Goal: Communication & Community: Answer question/provide support

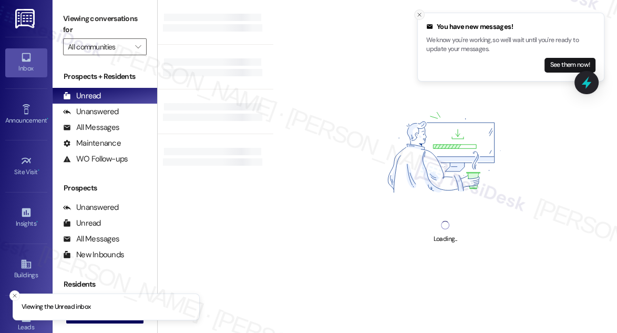
click at [421, 14] on icon "Close toast" at bounding box center [419, 15] width 6 height 6
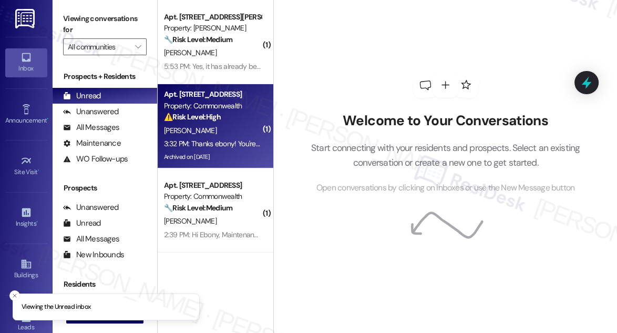
click at [233, 141] on div "3:32 PM: Thanks ebony! You're the best! 3:32 PM: Thanks ebony! You're the best!" at bounding box center [224, 143] width 121 height 9
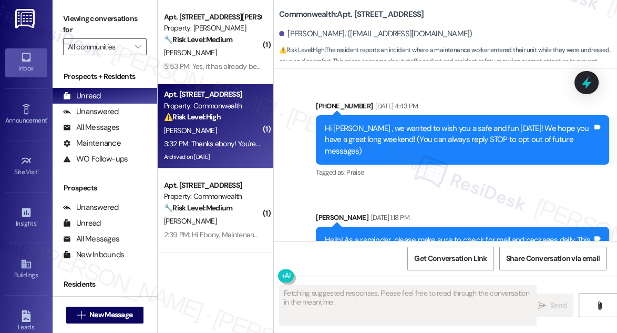
scroll to position [29193, 0]
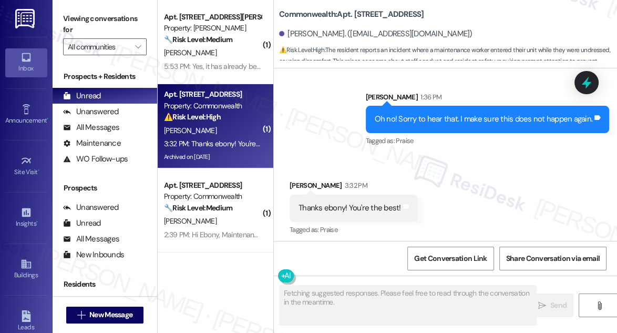
click at [427, 114] on div "Oh no! Sorry to hear that. I make sure this does not happen again." at bounding box center [484, 119] width 218 height 11
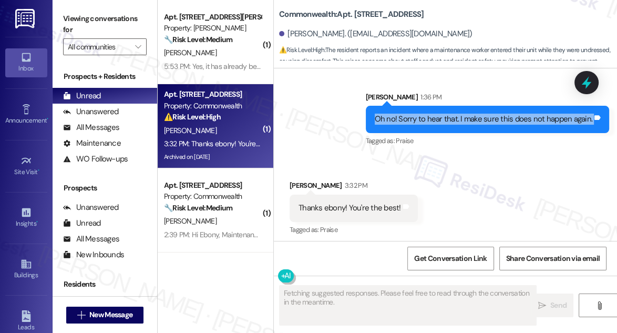
click at [427, 114] on div "Oh no! Sorry to hear that. I make sure this does not happen again." at bounding box center [484, 119] width 218 height 11
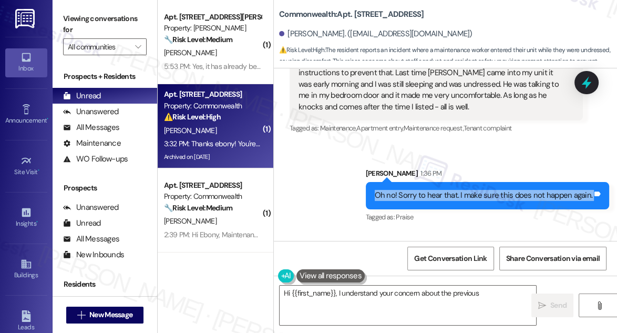
scroll to position [29050, 0]
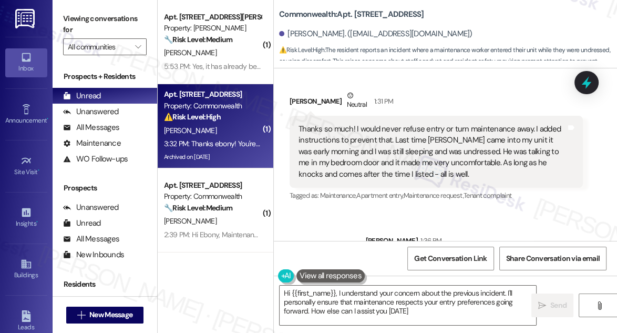
type textarea "Hi {{first_name}}, I understand your concern about the previous incident. I'll …"
click at [349, 127] on div "Thanks so much! I would never refuse entry or turn maintenance away. I added in…" at bounding box center [433, 152] width 268 height 56
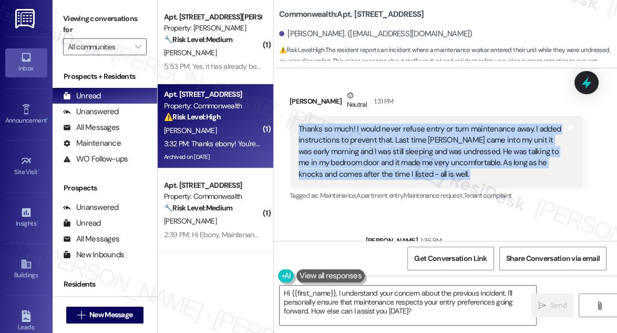
click at [349, 127] on div "Thanks so much! I would never refuse entry or turn maintenance away. I added in…" at bounding box center [433, 152] width 268 height 56
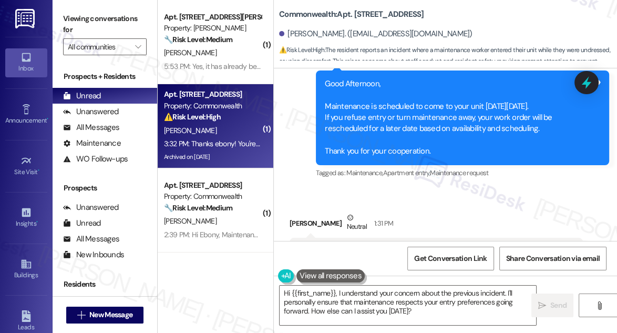
scroll to position [28906, 0]
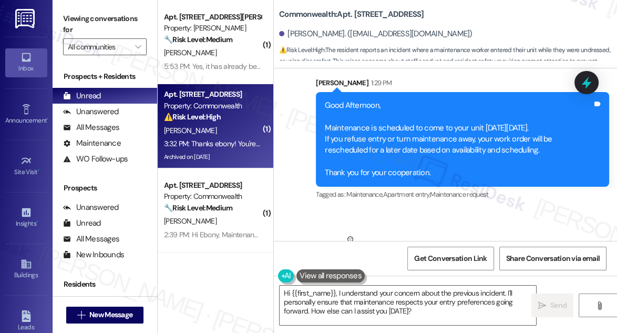
click at [373, 129] on div "Good Afternoon, Maintenance is scheduled to come to your unit [DATE][DATE]. If …" at bounding box center [459, 139] width 268 height 79
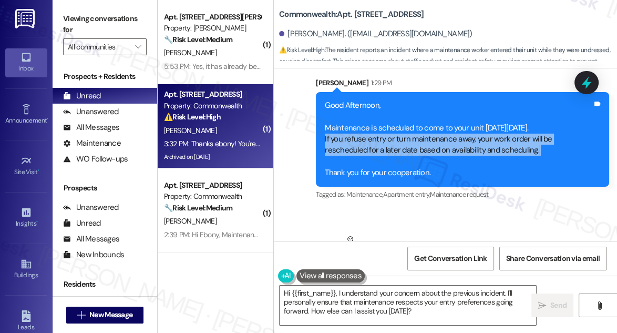
click at [373, 129] on div "Good Afternoon, Maintenance is scheduled to come to your unit [DATE][DATE]. If …" at bounding box center [459, 139] width 268 height 79
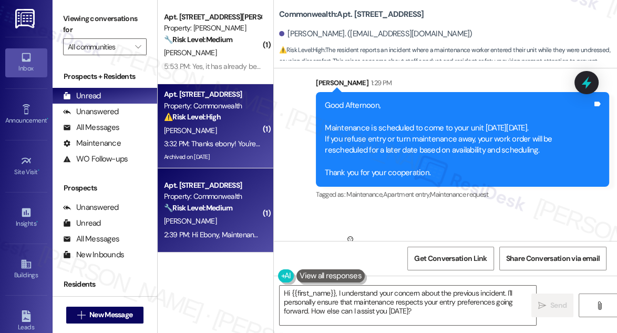
click at [224, 198] on div "Property: Commonwealth" at bounding box center [212, 196] width 97 height 11
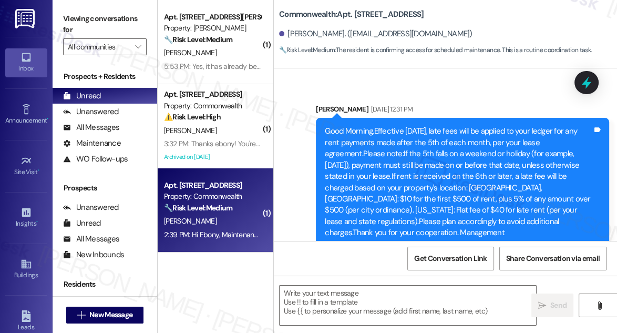
type textarea "Fetching suggested responses. Please feel free to read through the conversation…"
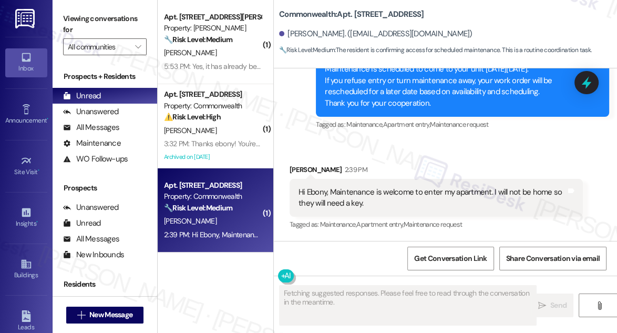
scroll to position [1779, 0]
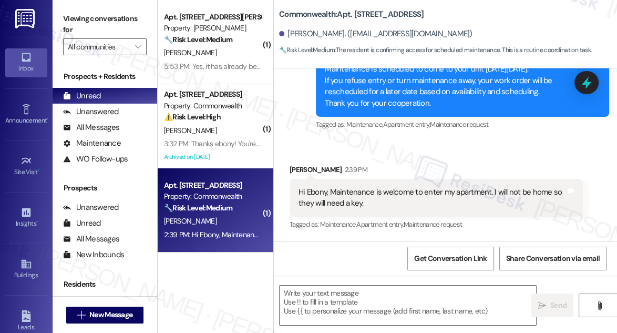
click at [357, 189] on div "Hi Ebony, Maintenance is welcome to enter my apartment. I will not be home so t…" at bounding box center [433, 198] width 268 height 23
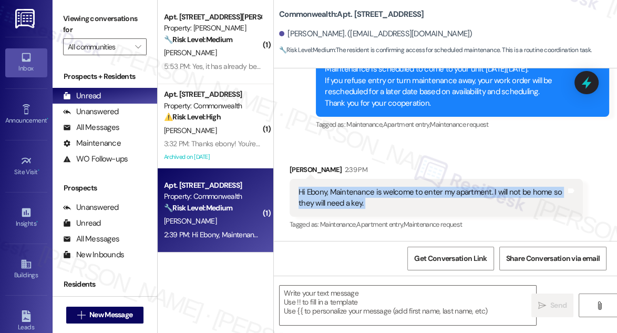
click at [357, 189] on div "Hi Ebony, Maintenance is welcome to enter my apartment. I will not be home so t…" at bounding box center [433, 198] width 268 height 23
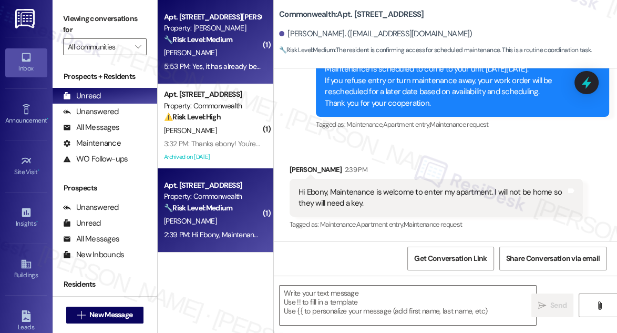
click at [220, 37] on strong "🔧 Risk Level: Medium" at bounding box center [198, 39] width 68 height 9
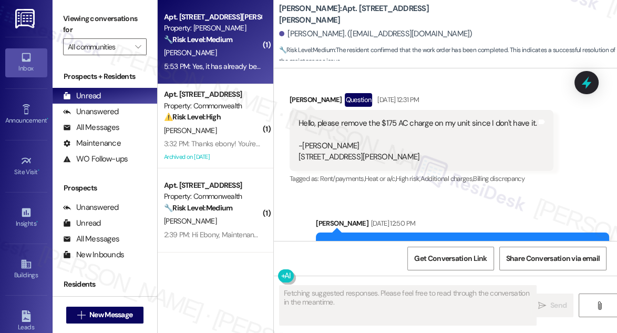
scroll to position [8073, 0]
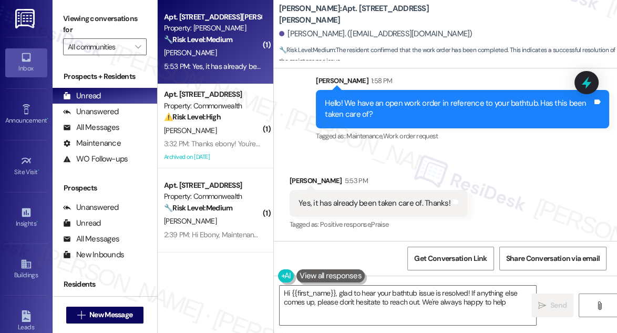
type textarea "Hi {{first_name}}, glad to hear your bathtub issue is resolved! If anything els…"
click at [391, 107] on div "Hello! We have an open work order in reference to your bathtub. Has this been t…" at bounding box center [459, 109] width 268 height 23
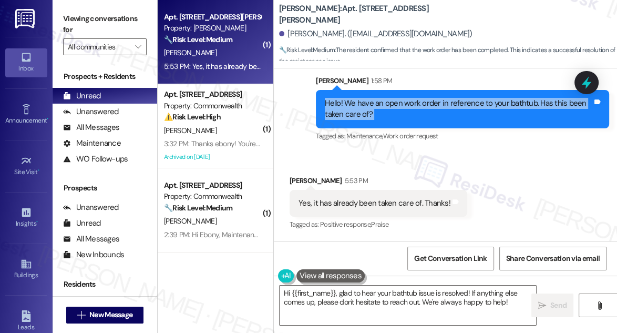
click at [391, 107] on div "Hello! We have an open work order in reference to your bathtub. Has this been t…" at bounding box center [459, 109] width 268 height 23
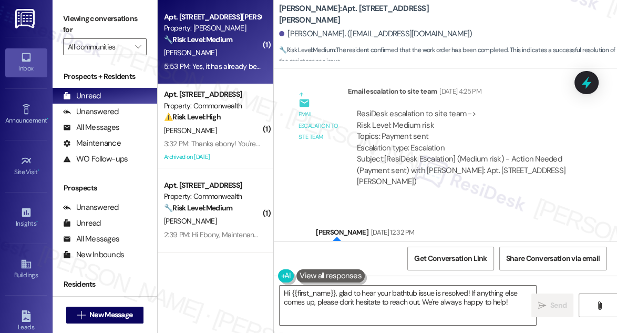
scroll to position [7691, 0]
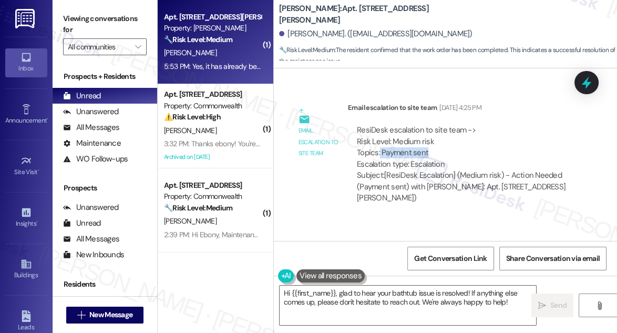
drag, startPoint x: 378, startPoint y: 178, endPoint x: 436, endPoint y: 176, distance: 57.9
click at [436, 170] on div "ResiDesk escalation to site team -> Risk Level: Medium risk Topics: Payment sen…" at bounding box center [465, 147] width 217 height 45
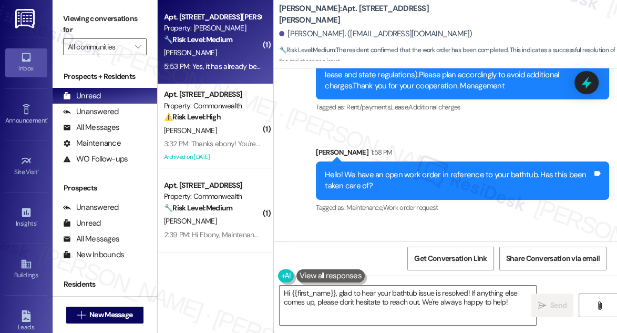
scroll to position [8073, 0]
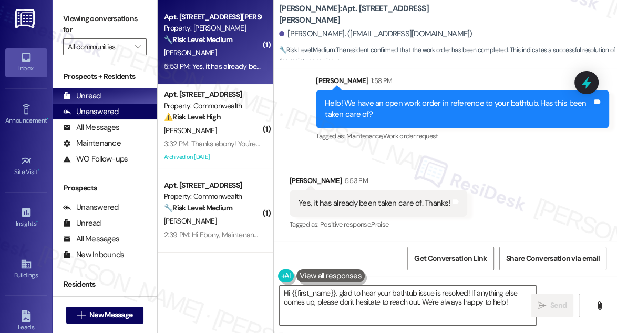
click at [133, 112] on div "Unanswered (0)" at bounding box center [105, 112] width 105 height 16
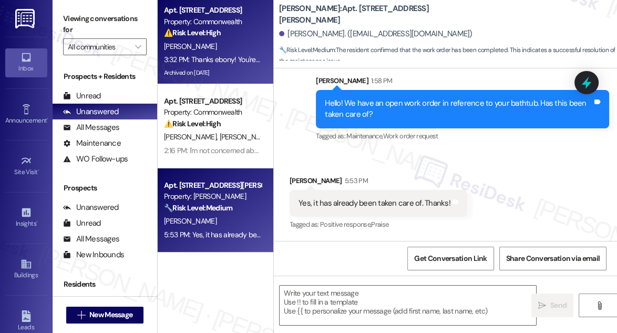
type textarea "Fetching suggested responses. Please feel free to read through the conversation…"
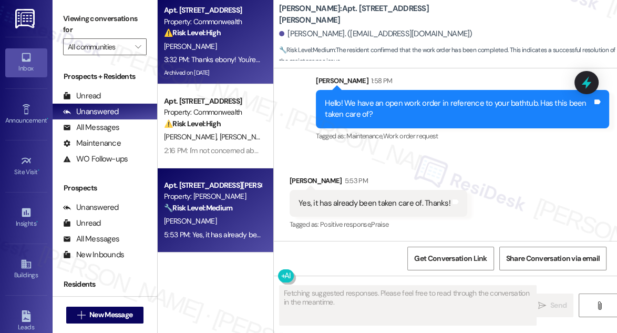
click at [219, 39] on div "Apt. 106, 2322 North Commonwealth Property: Commonwealth ⚠️ Risk Level: High Th…" at bounding box center [212, 22] width 99 height 36
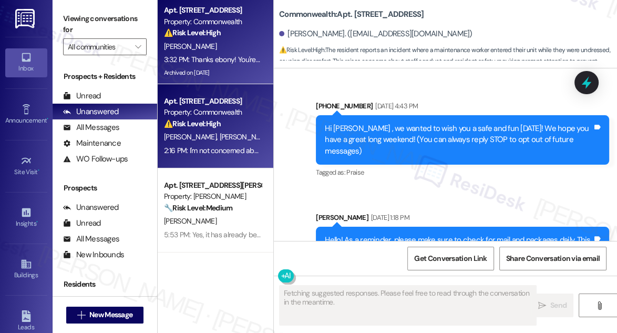
scroll to position [29193, 0]
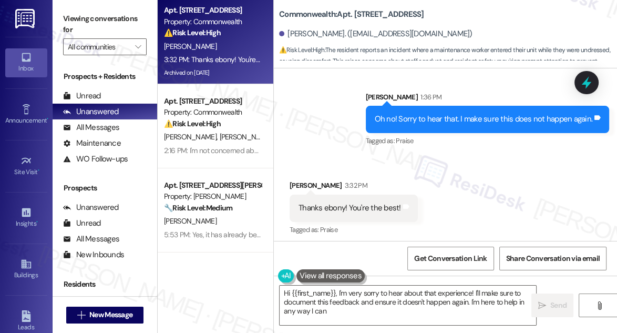
type textarea "Hi {{first_name}}, I'm very sorry to hear about that experience! I'll make sure…"
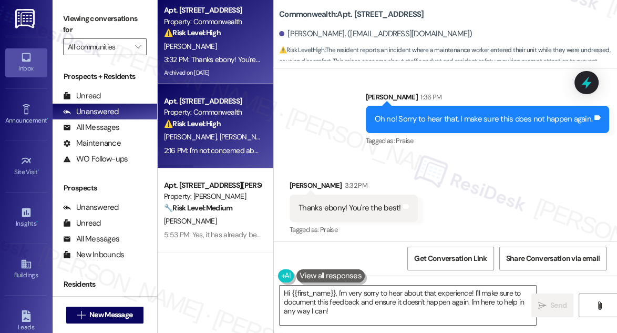
click at [202, 118] on div "⚠️ Risk Level: High The resident is reporting that a previous repair was not co…" at bounding box center [212, 123] width 97 height 11
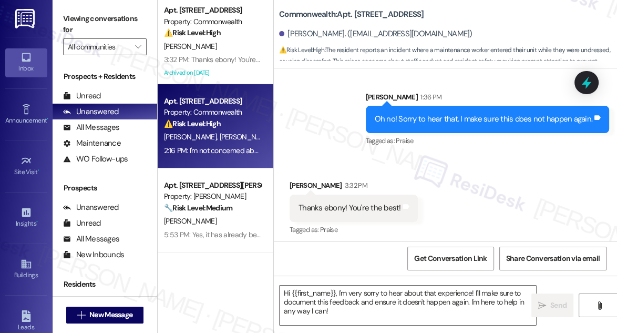
type textarea "Fetching suggested responses. Please feel free to read through the conversation…"
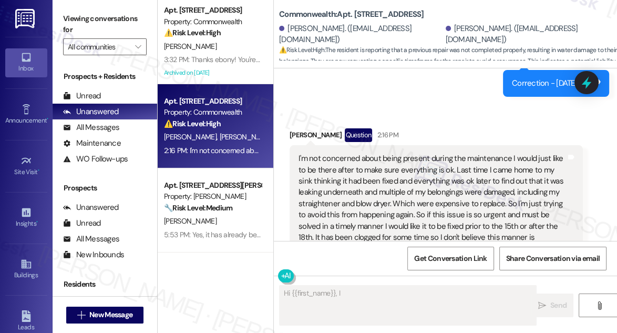
scroll to position [9092, 0]
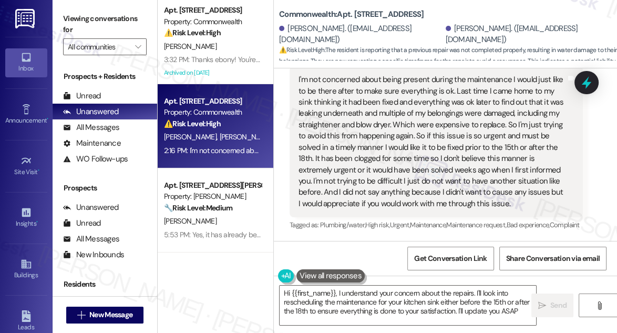
type textarea "Hi {{first_name}}, I understand your concern about the repairs. I'll look into …"
click at [342, 124] on div "I'm not concerned about being present during the maintenance I would just like …" at bounding box center [433, 141] width 268 height 135
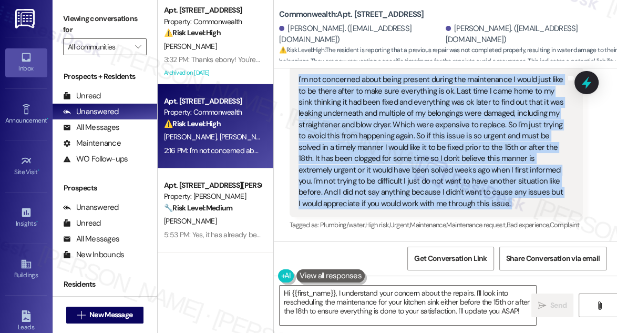
click at [342, 124] on div "I'm not concerned about being present during the maintenance I would just like …" at bounding box center [433, 141] width 268 height 135
click at [384, 158] on div "I'm not concerned about being present during the maintenance I would just like …" at bounding box center [433, 141] width 268 height 135
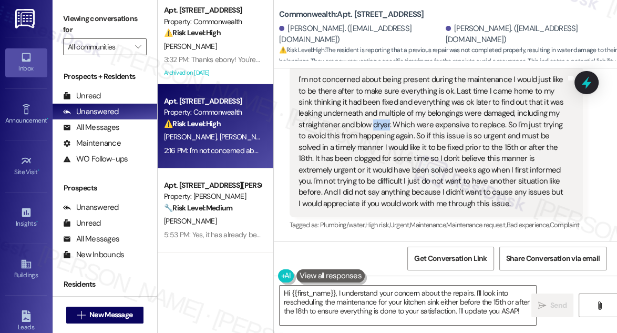
click at [384, 158] on div "I'm not concerned about being present during the maintenance I would just like …" at bounding box center [433, 141] width 268 height 135
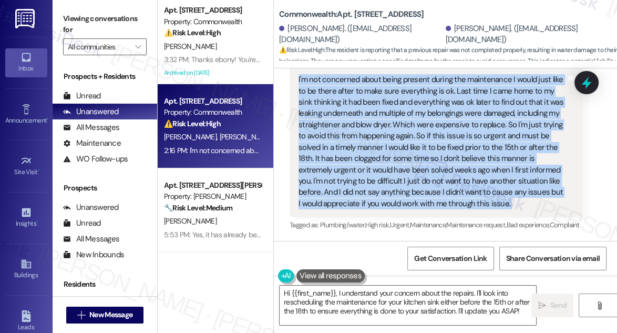
click at [384, 158] on div "I'm not concerned about being present during the maintenance I would just like …" at bounding box center [433, 141] width 268 height 135
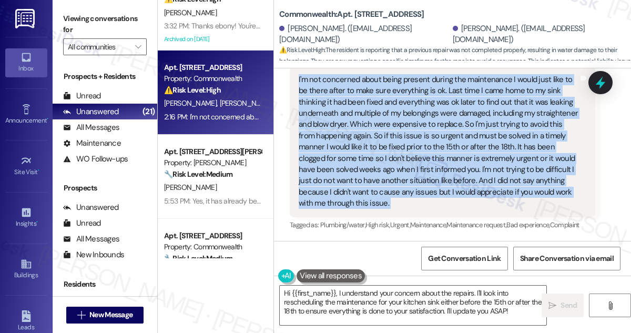
scroll to position [0, 0]
